Goal: Task Accomplishment & Management: Manage account settings

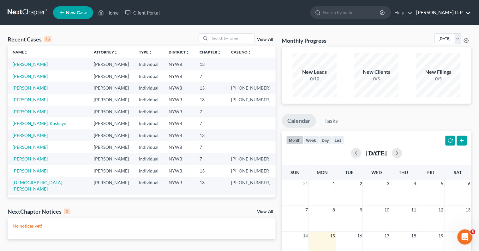
click at [433, 14] on link "[PERSON_NAME] LLP" at bounding box center [443, 12] width 58 height 11
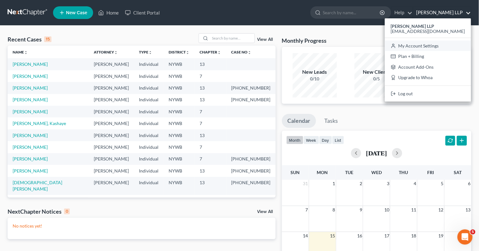
click at [427, 44] on link "My Account Settings" at bounding box center [428, 45] width 86 height 11
select select "24"
select select "35"
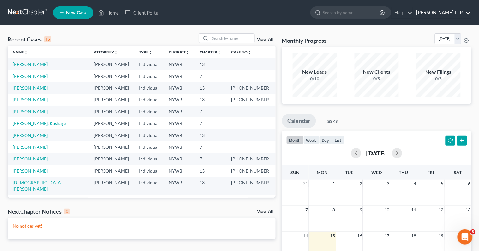
click at [449, 12] on link "[PERSON_NAME] LLP" at bounding box center [443, 12] width 58 height 11
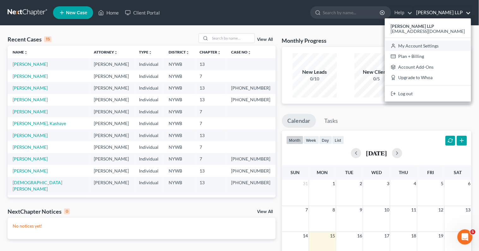
click at [429, 46] on link "My Account Settings" at bounding box center [428, 45] width 86 height 11
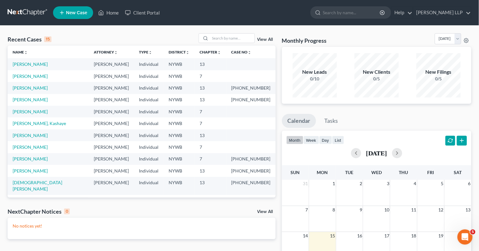
select select "56"
select select "24"
select select "35"
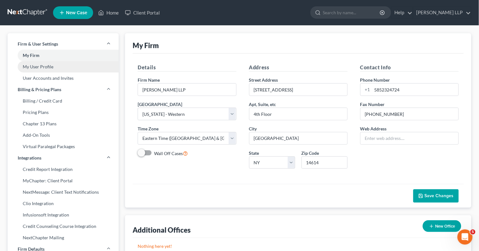
click at [93, 67] on link "My User Profile" at bounding box center [63, 66] width 111 height 11
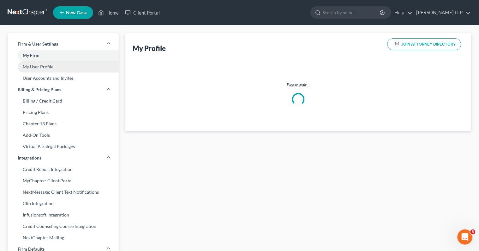
select select "35"
select select "56"
select select "attorney"
select select "0"
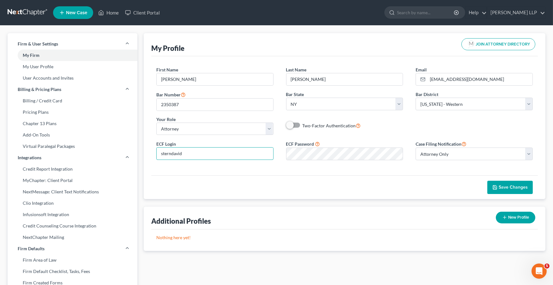
drag, startPoint x: 188, startPoint y: 152, endPoint x: 142, endPoint y: 152, distance: 46.1
click at [142, 152] on div "My Profile JOIN ATTORNEY DIRECTORY First Name * [PERSON_NAME] Name * [PERSON_NA…" at bounding box center [345, 241] width 408 height 416
click at [479, 190] on span "Save Changes" at bounding box center [513, 187] width 29 height 5
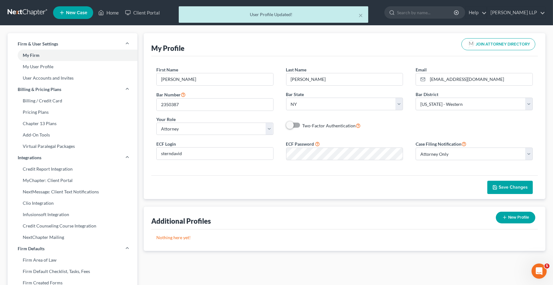
click at [479, 188] on span "Save Changes" at bounding box center [513, 187] width 29 height 5
